Goal: Task Accomplishment & Management: Use online tool/utility

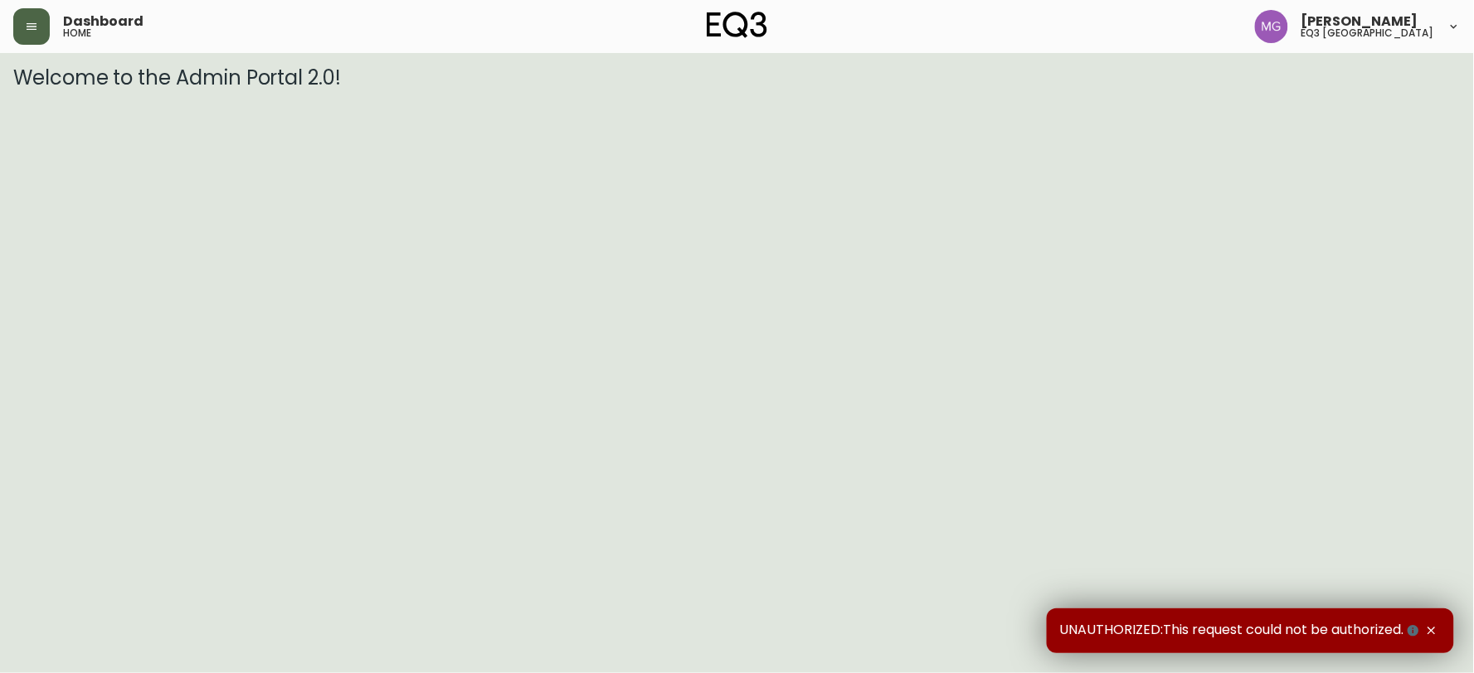
click at [45, 40] on button "button" at bounding box center [31, 26] width 36 height 36
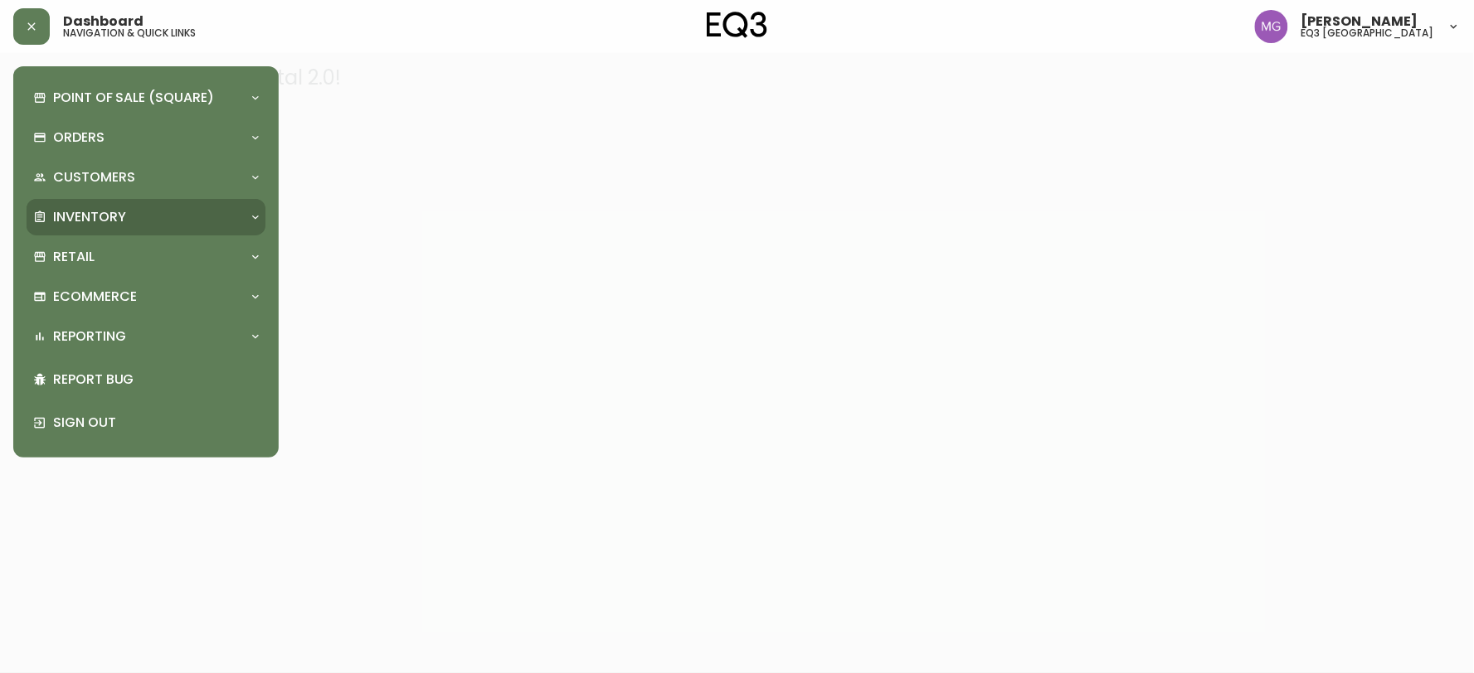
click at [130, 228] on div "Inventory" at bounding box center [146, 217] width 239 height 36
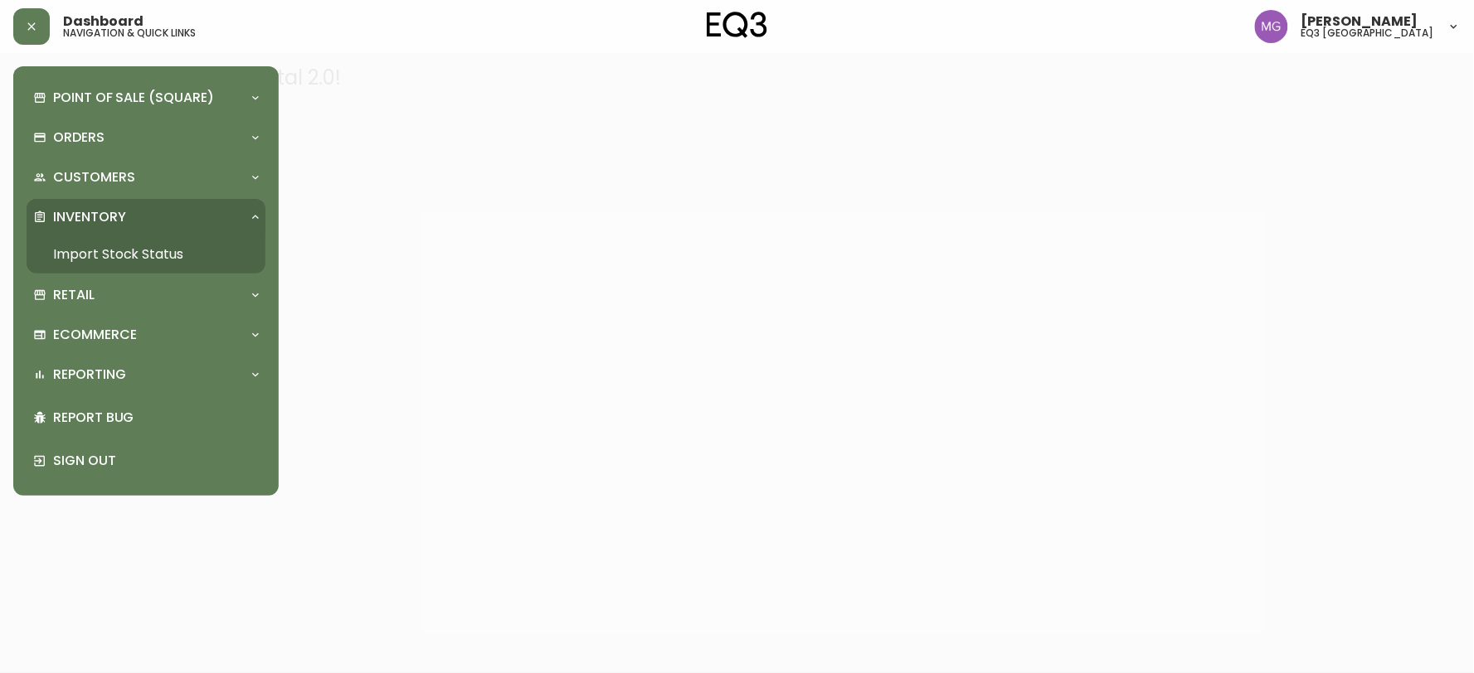
click at [143, 250] on link "Import Stock Status" at bounding box center [146, 254] width 239 height 38
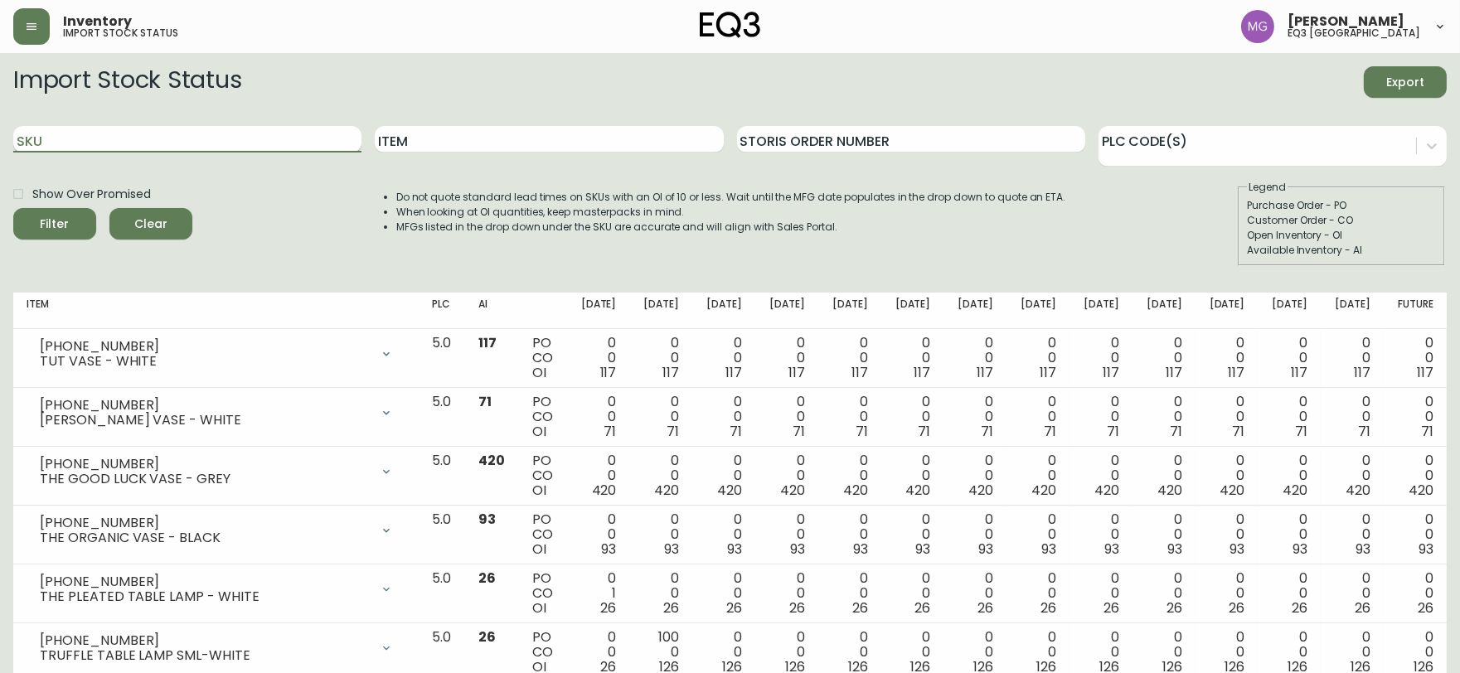
click at [75, 127] on input "SKU" at bounding box center [187, 139] width 348 height 27
paste input "[PHONE_NUMBER]"
click at [13, 208] on button "Filter" at bounding box center [54, 224] width 83 height 32
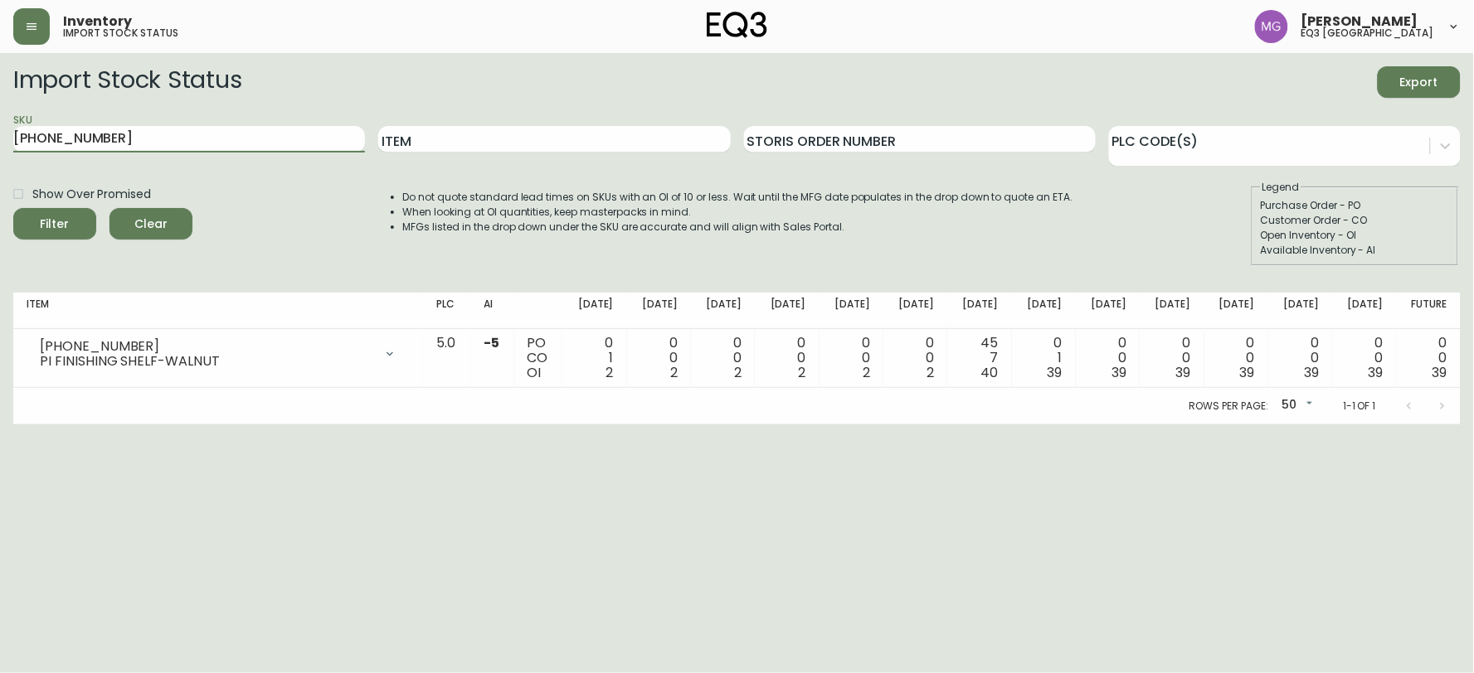
drag, startPoint x: 152, startPoint y: 138, endPoint x: 0, endPoint y: 139, distance: 151.8
click at [0, 139] on main "Import Stock Status Export SKU [PHONE_NUMBER] Item Storis Order Number PLC Code…" at bounding box center [737, 238] width 1474 height 371
paste input "1"
click at [13, 208] on button "Filter" at bounding box center [54, 224] width 83 height 32
drag, startPoint x: 170, startPoint y: 142, endPoint x: 0, endPoint y: 112, distance: 172.6
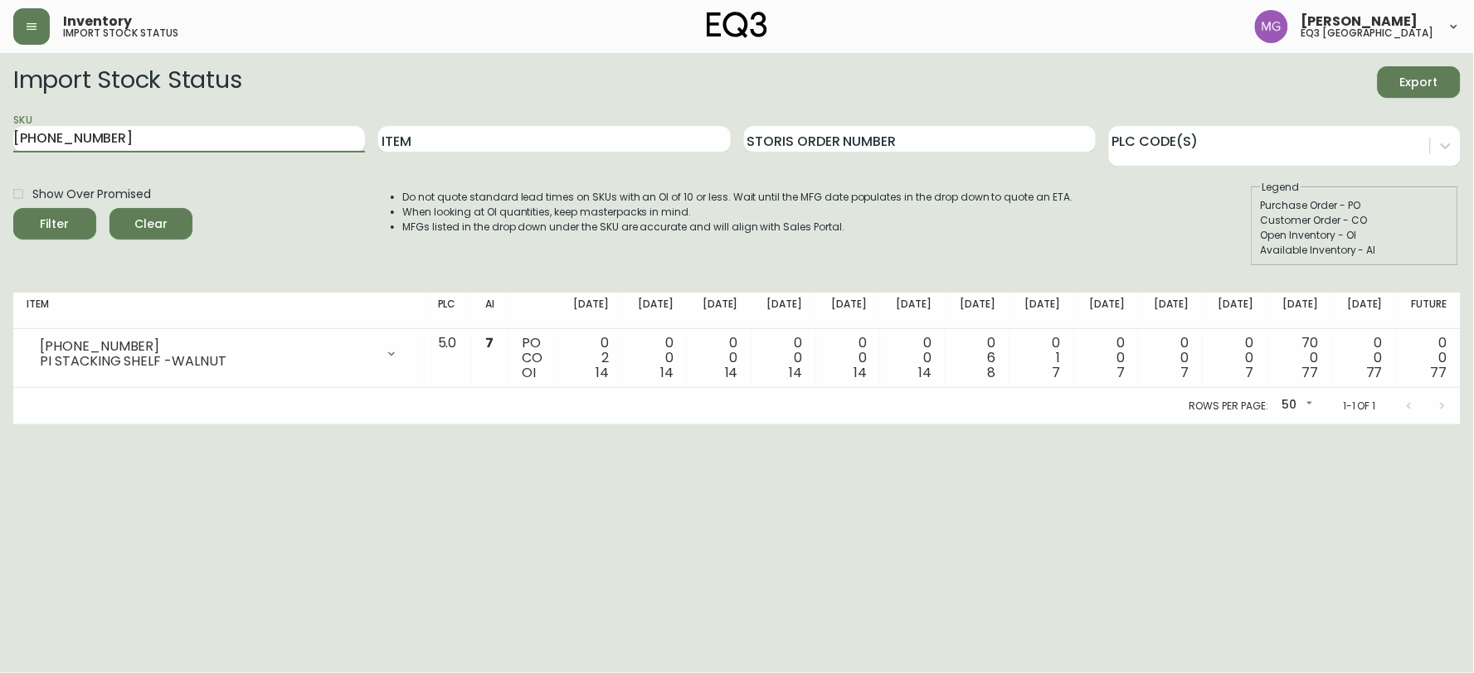
click at [0, 112] on main "Import Stock Status Export SKU [PHONE_NUMBER] Item Storis Order Number PLC Code…" at bounding box center [737, 238] width 1474 height 371
paste input "5"
click at [13, 208] on button "Filter" at bounding box center [54, 224] width 83 height 32
drag, startPoint x: 252, startPoint y: 148, endPoint x: 0, endPoint y: 145, distance: 252.1
click at [0, 145] on main "Import Stock Status Export SKU [PHONE_NUMBER] Item Storis Order Number PLC Code…" at bounding box center [737, 238] width 1474 height 371
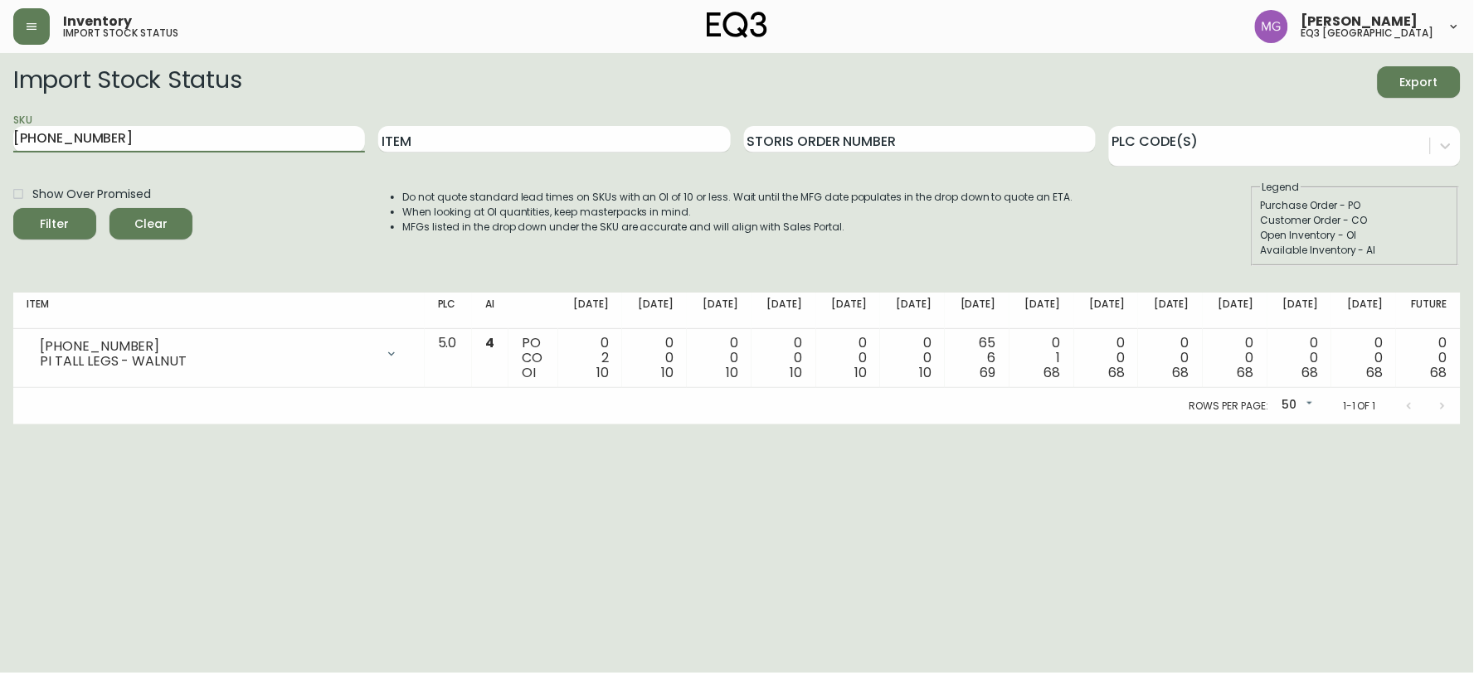
paste input "4"
click at [13, 208] on button "Filter" at bounding box center [54, 224] width 83 height 32
drag, startPoint x: 167, startPoint y: 131, endPoint x: 0, endPoint y: 145, distance: 167.3
click at [0, 145] on main "Import Stock Status Export SKU [PHONE_NUMBER] Item Storis Order Number PLC Code…" at bounding box center [737, 238] width 1474 height 371
paste input "3020-663-13-A"
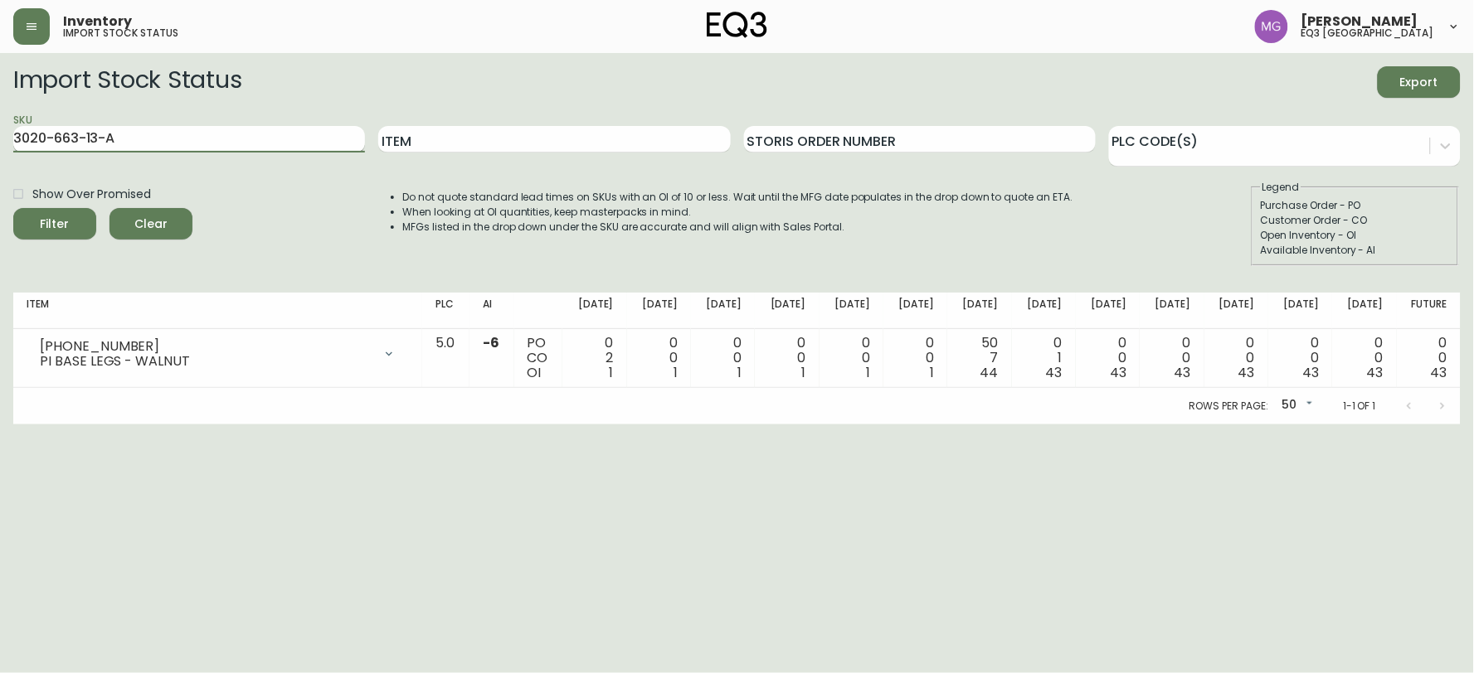
click at [13, 208] on button "Filter" at bounding box center [54, 224] width 83 height 32
drag, startPoint x: 158, startPoint y: 138, endPoint x: 2, endPoint y: 120, distance: 157.0
click at [1, 124] on main "Import Stock Status Export SKU 3020-663-13-A Item Storis Order Number PLC Code(…" at bounding box center [737, 238] width 1474 height 371
paste input "4-13-B"
type input "3020-664-13-B"
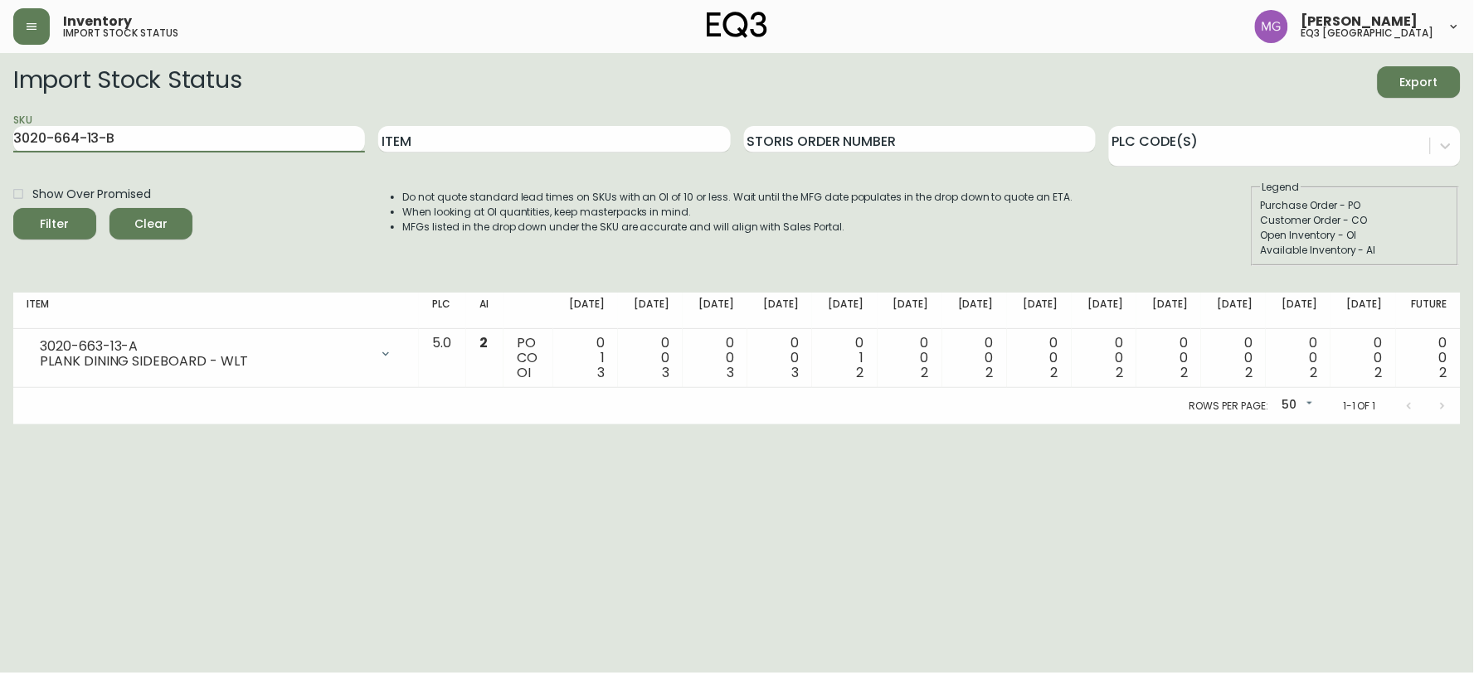
click at [13, 208] on button "Filter" at bounding box center [54, 224] width 83 height 32
